Goal: Task Accomplishment & Management: Manage account settings

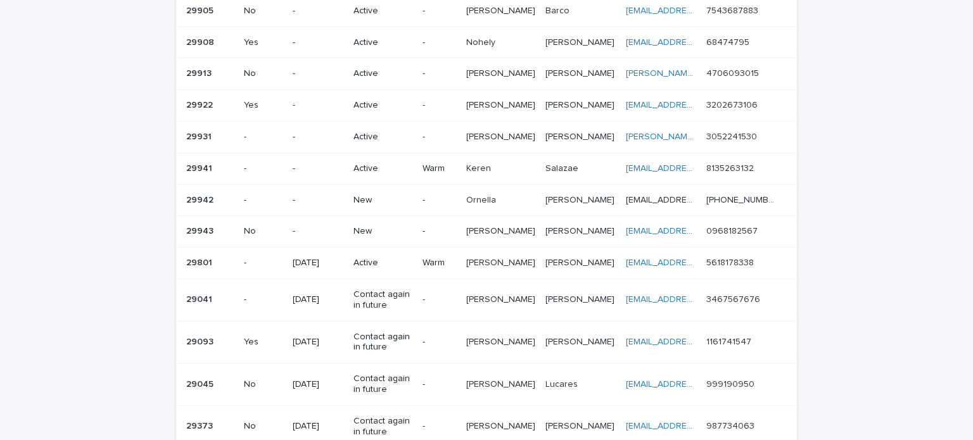
scroll to position [309, 0]
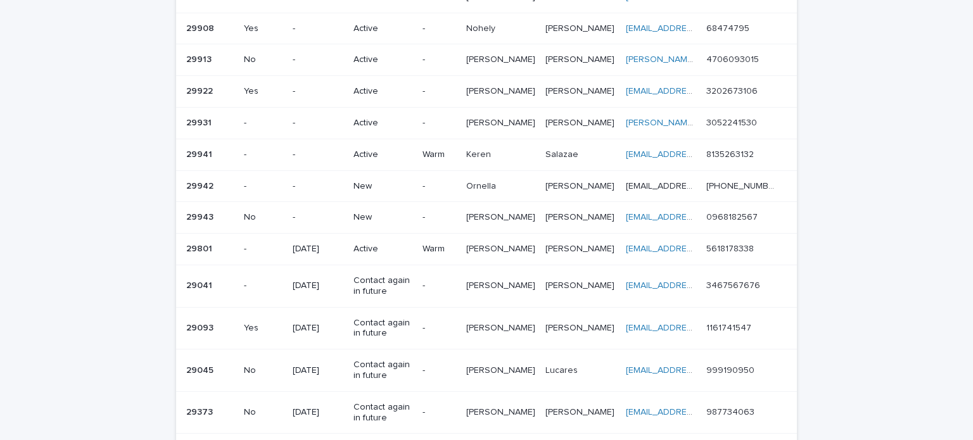
click at [456, 179] on div "-" at bounding box center [440, 185] width 34 height 13
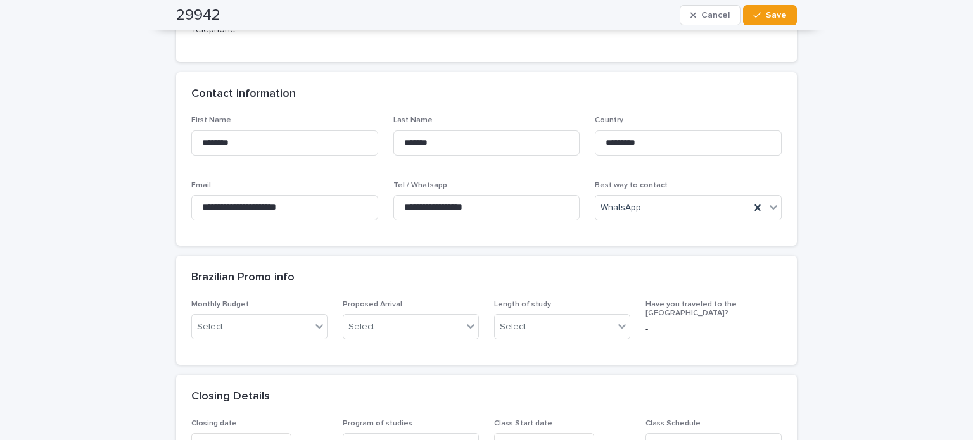
scroll to position [444, 0]
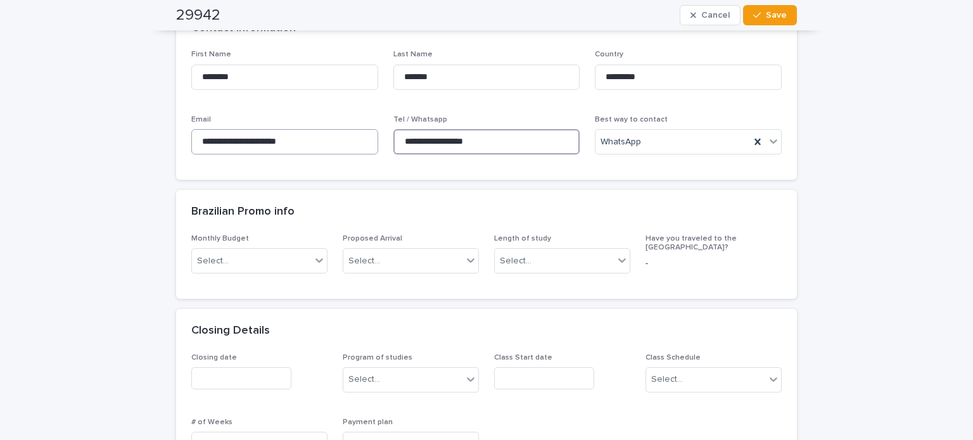
drag, startPoint x: 495, startPoint y: 141, endPoint x: 313, endPoint y: 129, distance: 182.3
click at [313, 129] on div "**********" at bounding box center [486, 107] width 591 height 115
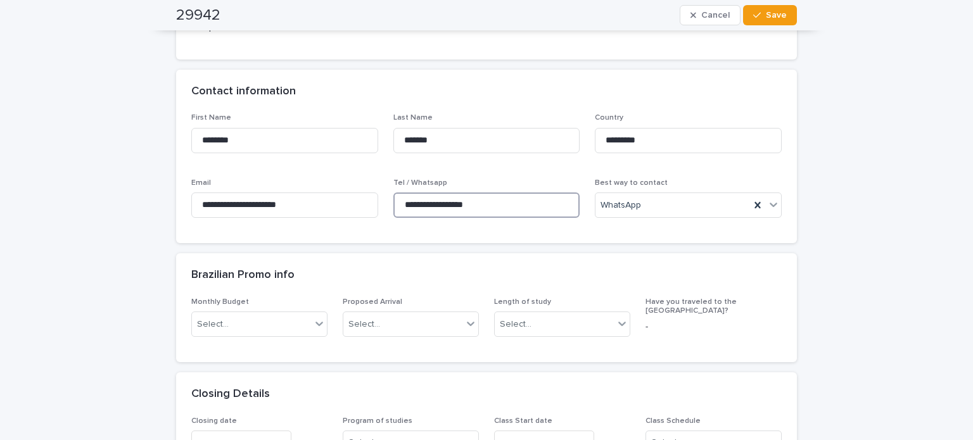
scroll to position [190, 0]
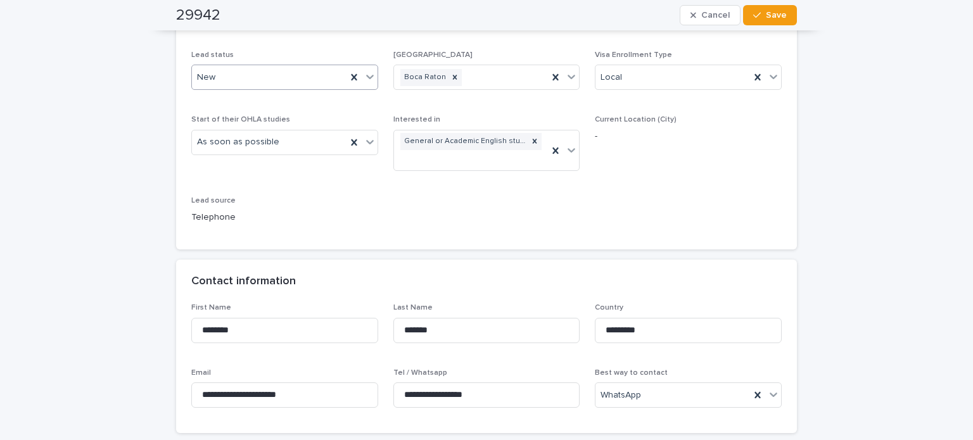
click at [217, 82] on input "text" at bounding box center [217, 77] width 1 height 11
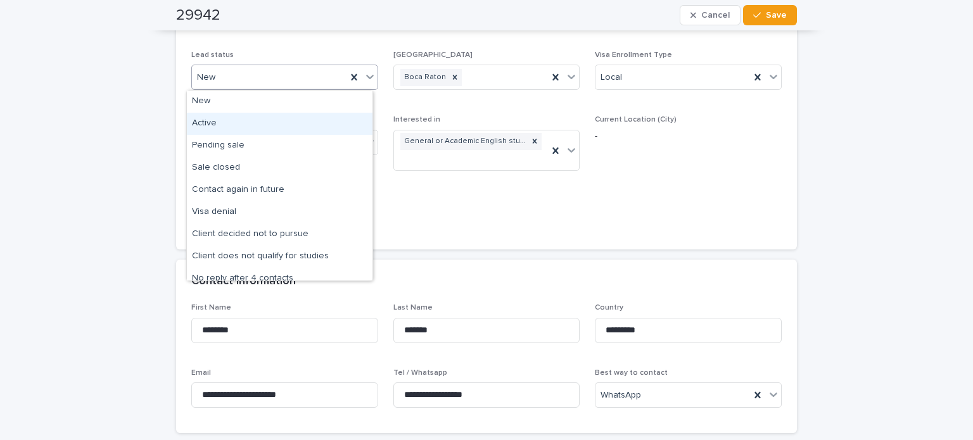
click at [214, 128] on div "Active" at bounding box center [280, 124] width 186 height 22
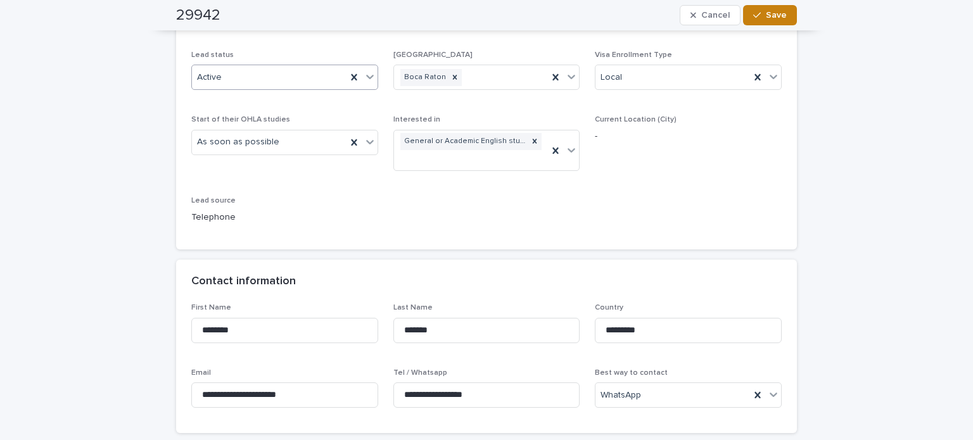
click at [760, 17] on div "button" at bounding box center [759, 15] width 13 height 9
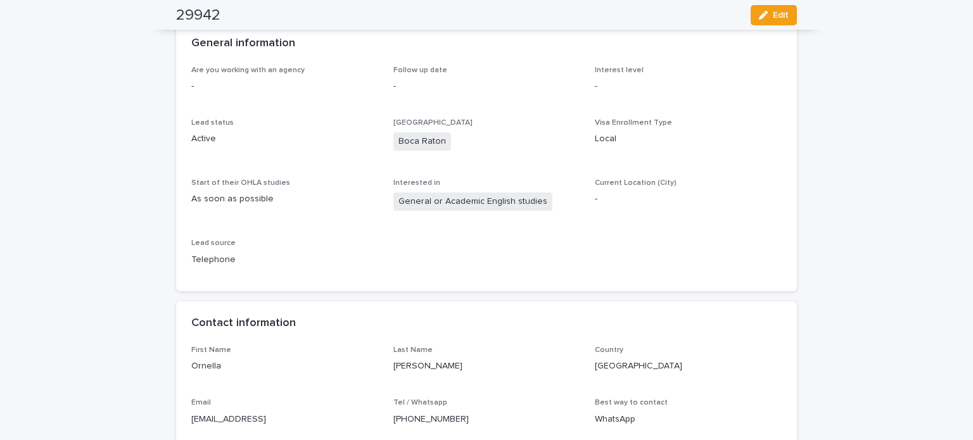
scroll to position [0, 0]
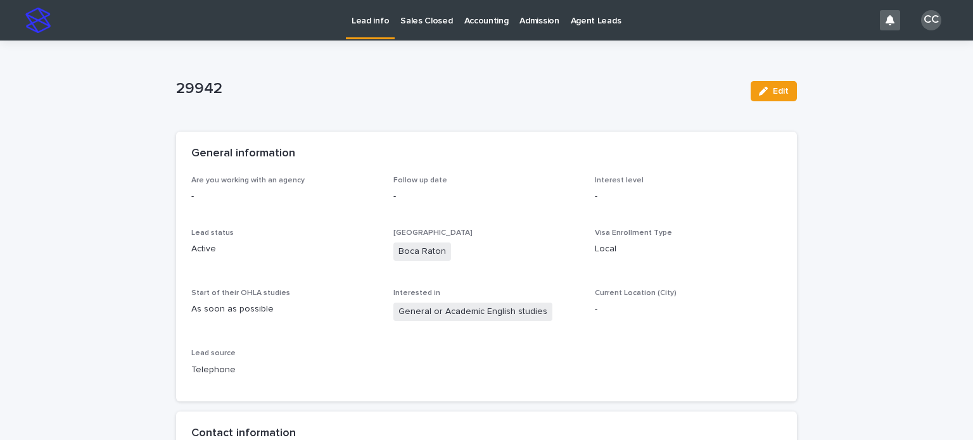
click at [376, 15] on p "Lead info" at bounding box center [370, 13] width 37 height 27
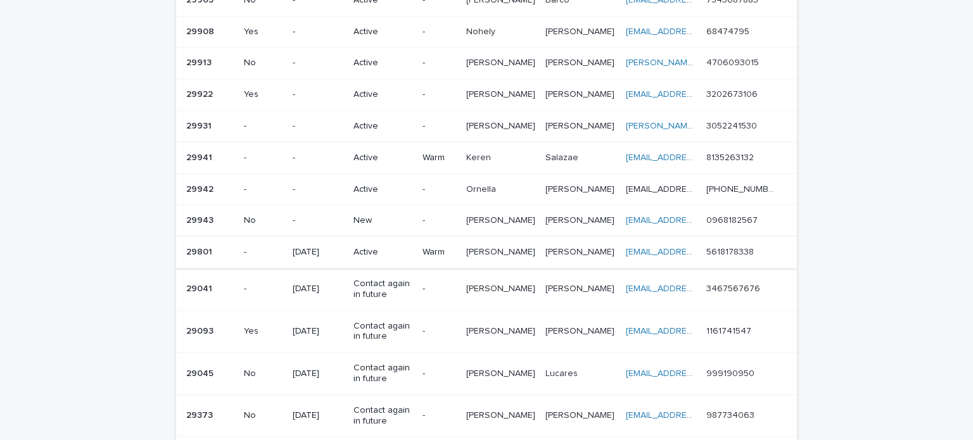
scroll to position [380, 0]
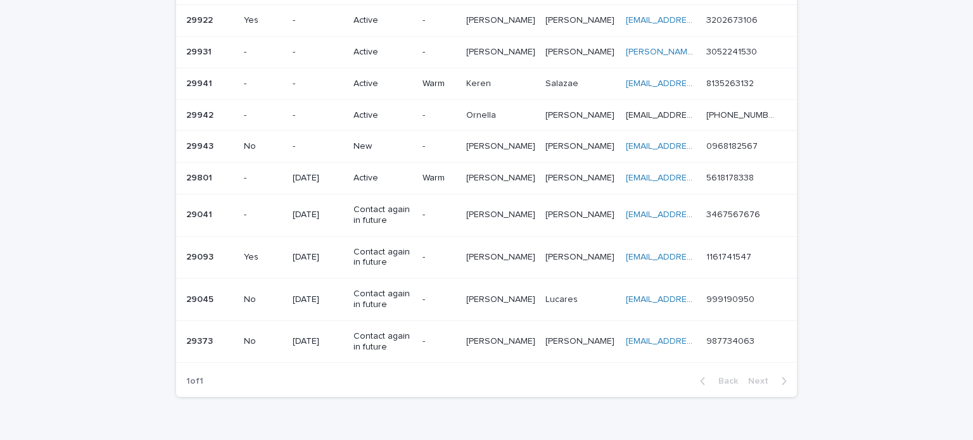
click at [381, 141] on p "New" at bounding box center [383, 146] width 59 height 11
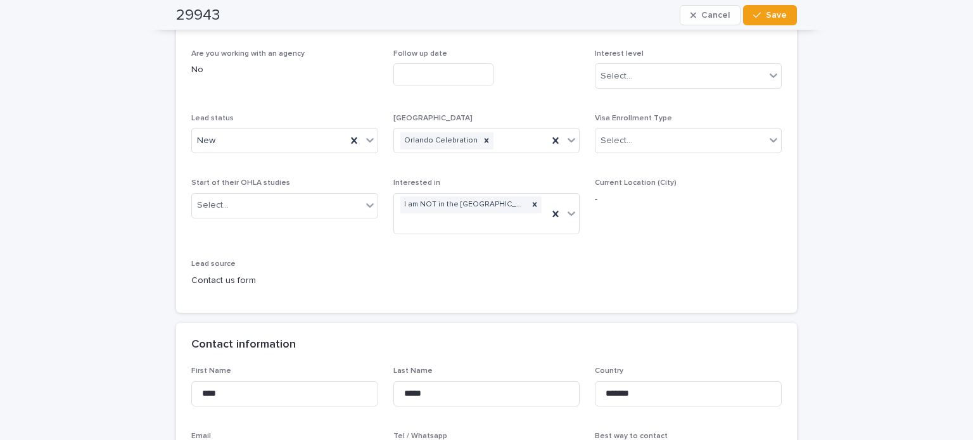
scroll to position [317, 0]
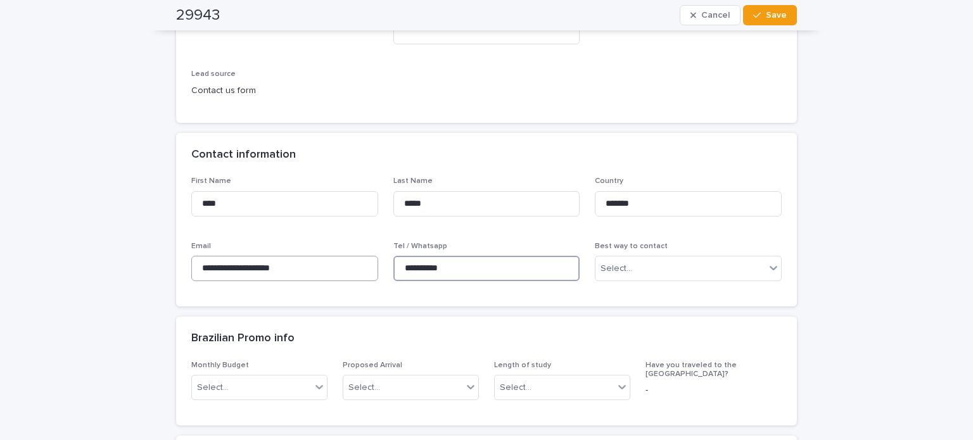
drag, startPoint x: 489, startPoint y: 266, endPoint x: 364, endPoint y: 266, distance: 124.8
click at [364, 266] on div "**********" at bounding box center [486, 234] width 591 height 115
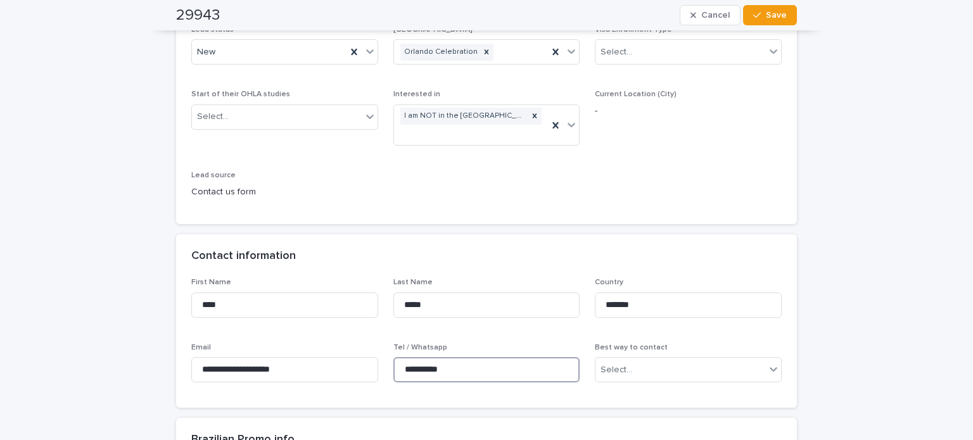
scroll to position [127, 0]
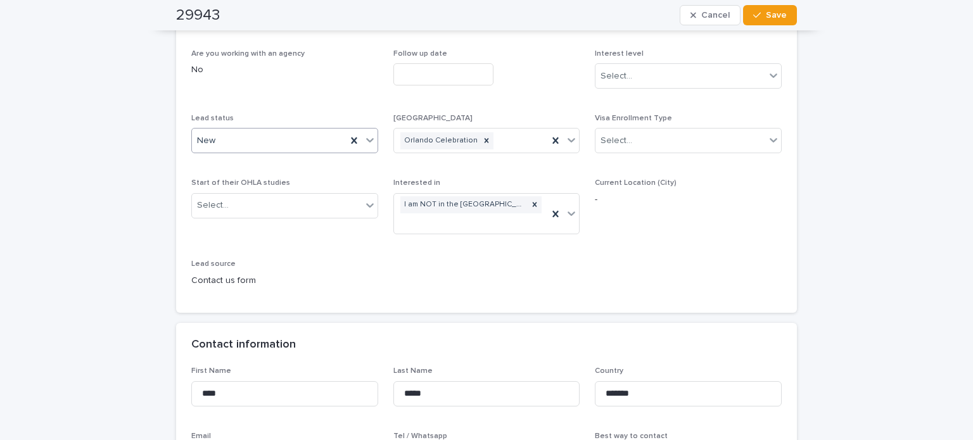
click at [213, 141] on div "New" at bounding box center [269, 141] width 155 height 21
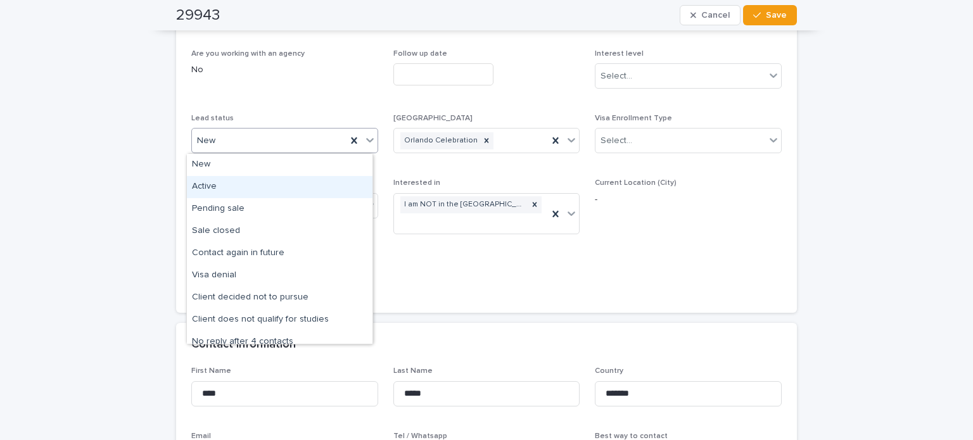
click at [209, 189] on div "Active" at bounding box center [280, 187] width 186 height 22
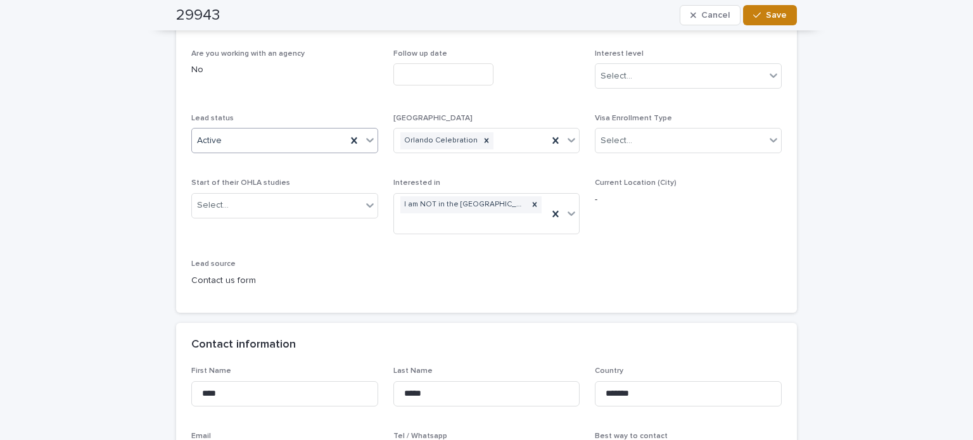
click at [783, 14] on button "Save" at bounding box center [770, 15] width 54 height 20
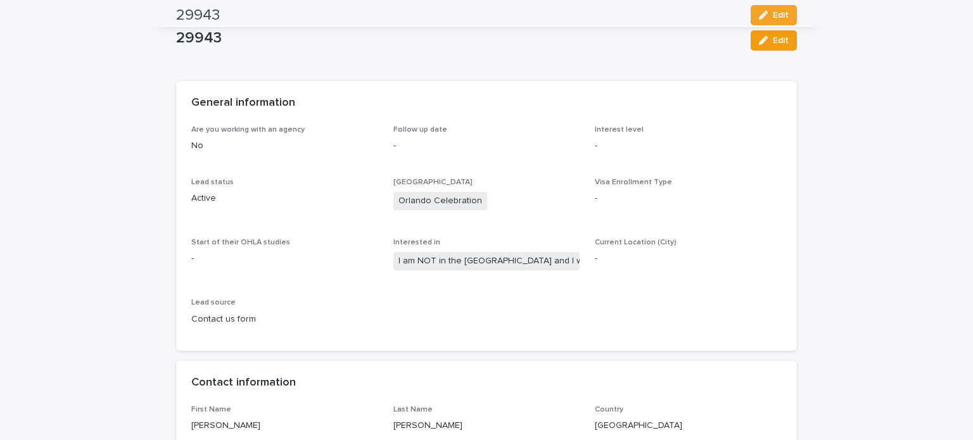
scroll to position [0, 0]
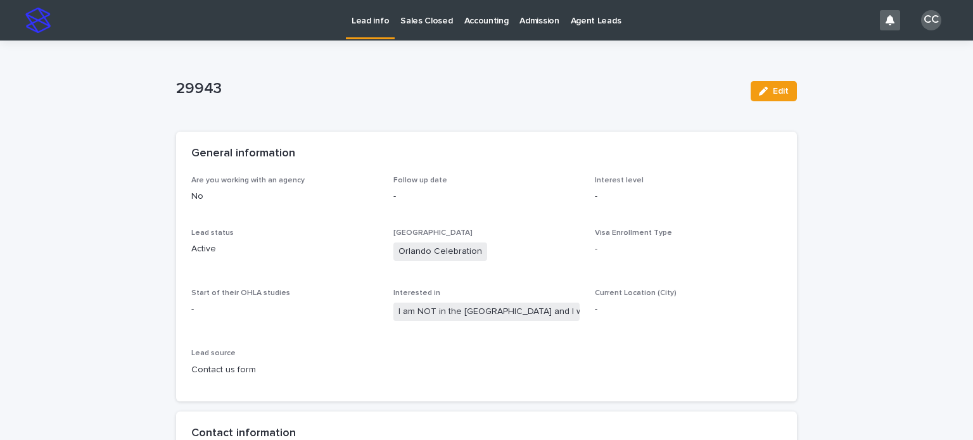
click at [371, 17] on p "Lead info" at bounding box center [370, 13] width 37 height 27
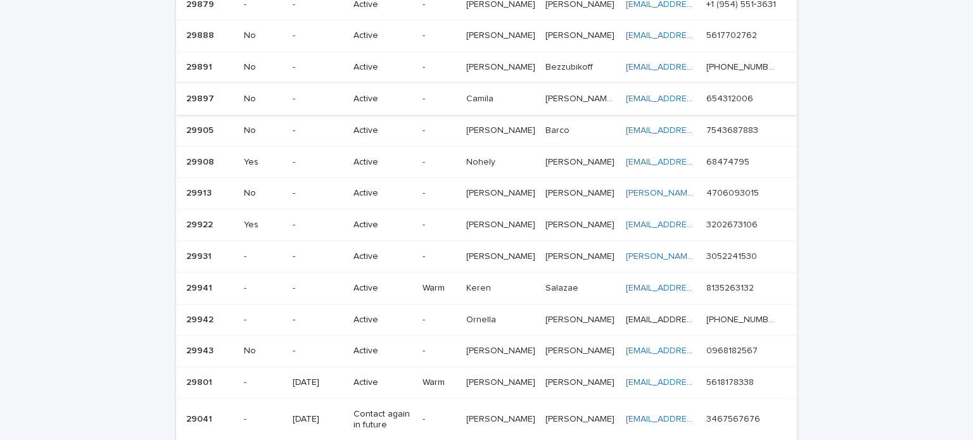
scroll to position [317, 0]
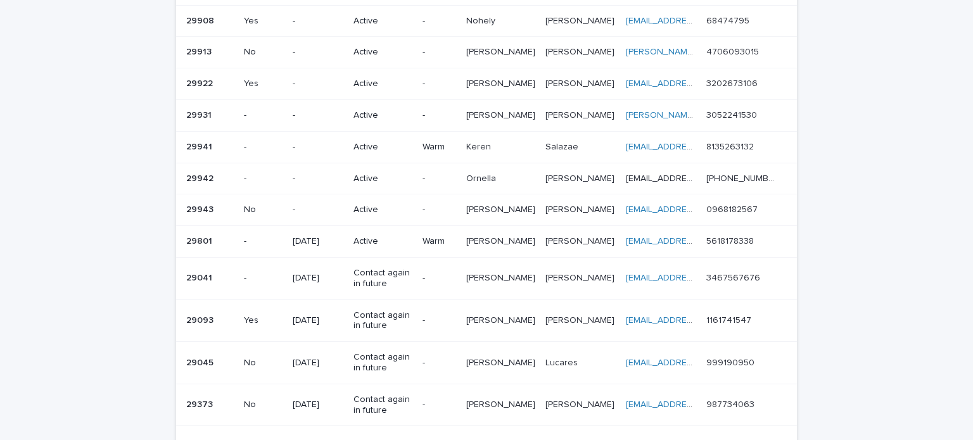
click at [456, 205] on p "-" at bounding box center [440, 210] width 34 height 11
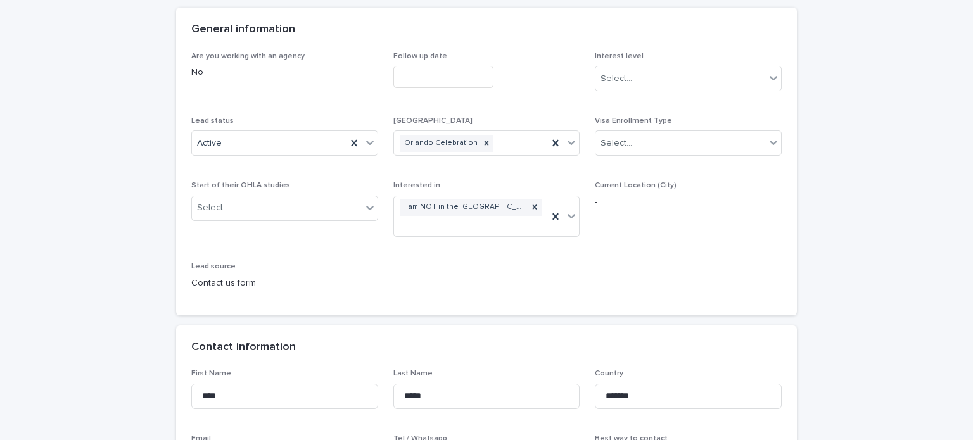
scroll to position [127, 0]
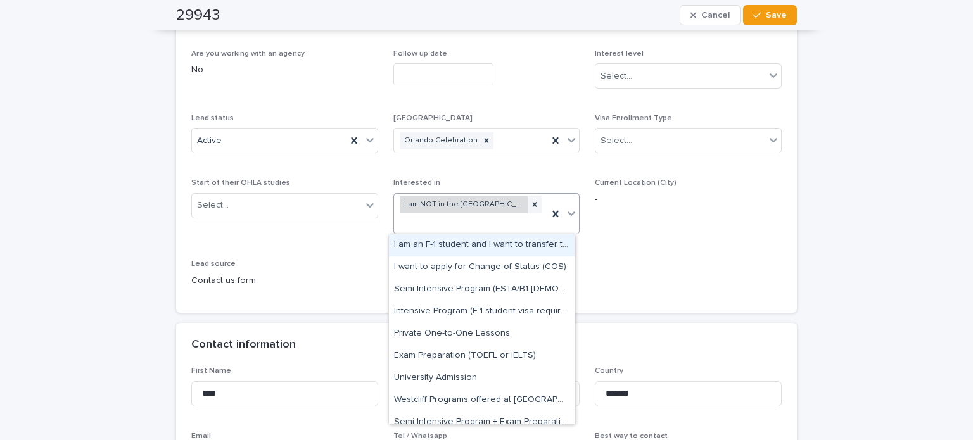
click at [503, 200] on div "I am NOT in the [GEOGRAPHIC_DATA] and I want to apply for an [DEMOGRAPHIC_DATA]" at bounding box center [465, 204] width 128 height 17
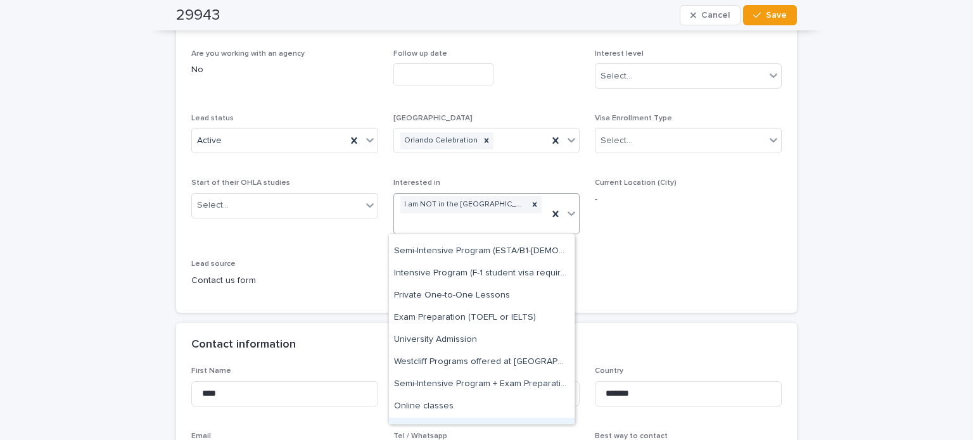
scroll to position [0, 0]
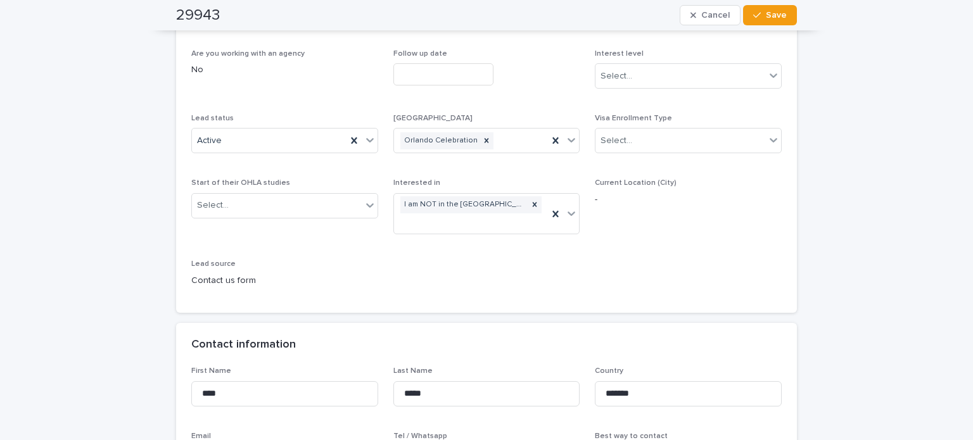
click at [674, 234] on span "Current Location (City) -" at bounding box center [688, 212] width 187 height 66
click at [513, 206] on div "I am NOT in the [GEOGRAPHIC_DATA] and I want to apply for an [DEMOGRAPHIC_DATA]" at bounding box center [465, 204] width 128 height 17
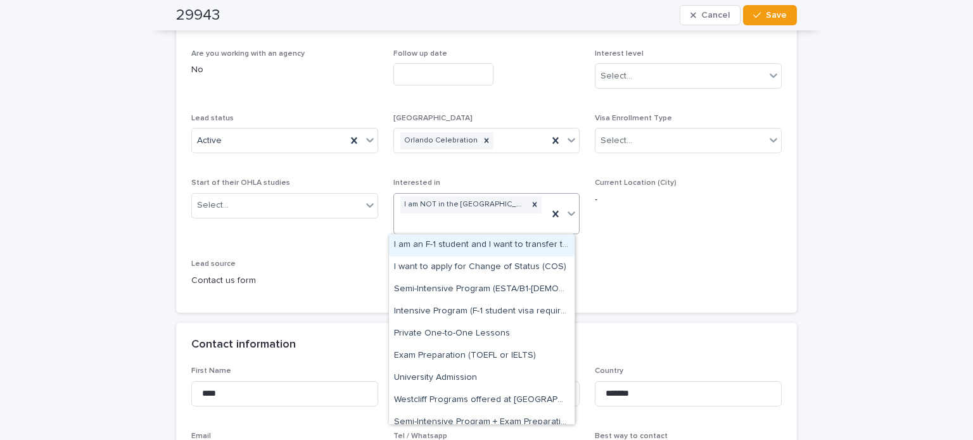
click at [631, 241] on span "Current Location (City) -" at bounding box center [688, 212] width 187 height 66
drag, startPoint x: 461, startPoint y: 210, endPoint x: 349, endPoint y: 234, distance: 115.3
click at [349, 234] on span "Start of their OHLA studies Select..." at bounding box center [284, 212] width 187 height 66
click at [490, 198] on div "I am NOT in the [GEOGRAPHIC_DATA] and I want to apply for an [DEMOGRAPHIC_DATA]" at bounding box center [465, 204] width 128 height 17
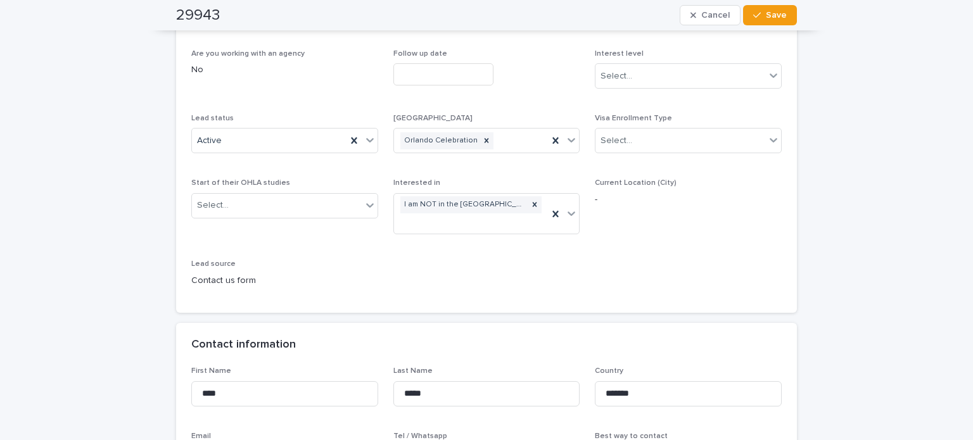
click at [644, 267] on div "Are you working with an agency No Follow up date Interest level Select... Lead …" at bounding box center [486, 173] width 591 height 248
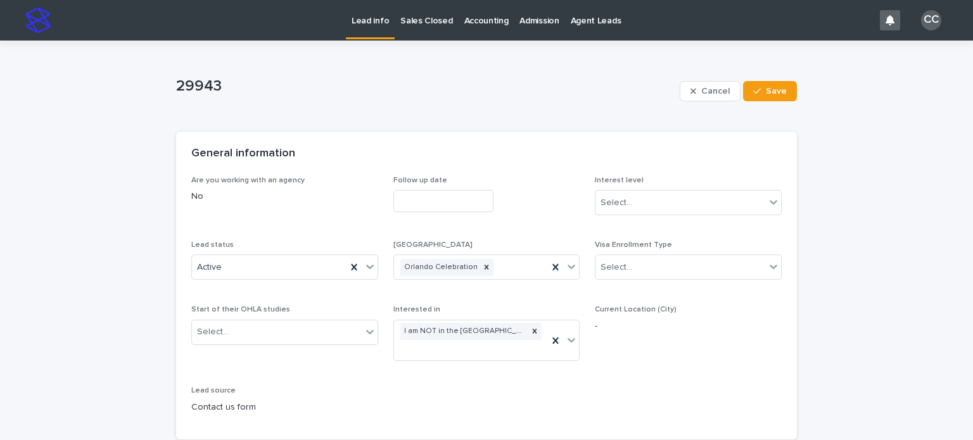
click at [375, 15] on p "Lead info" at bounding box center [370, 13] width 37 height 27
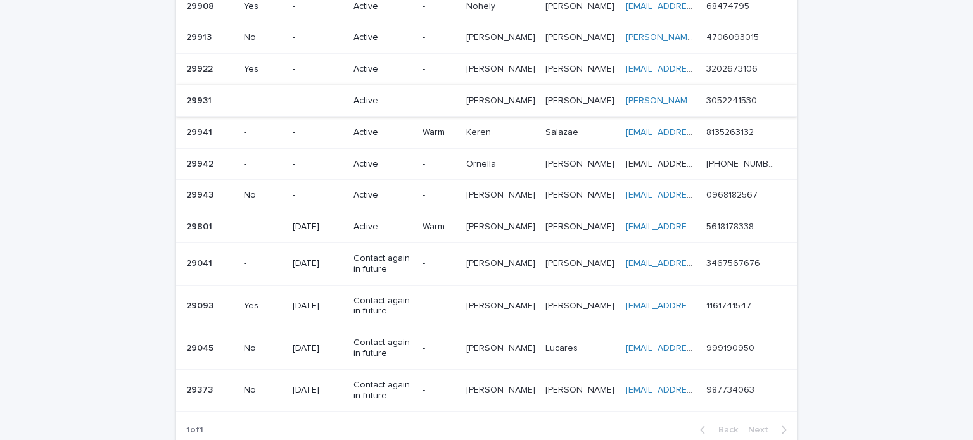
scroll to position [380, 0]
